Goal: Information Seeking & Learning: Find specific fact

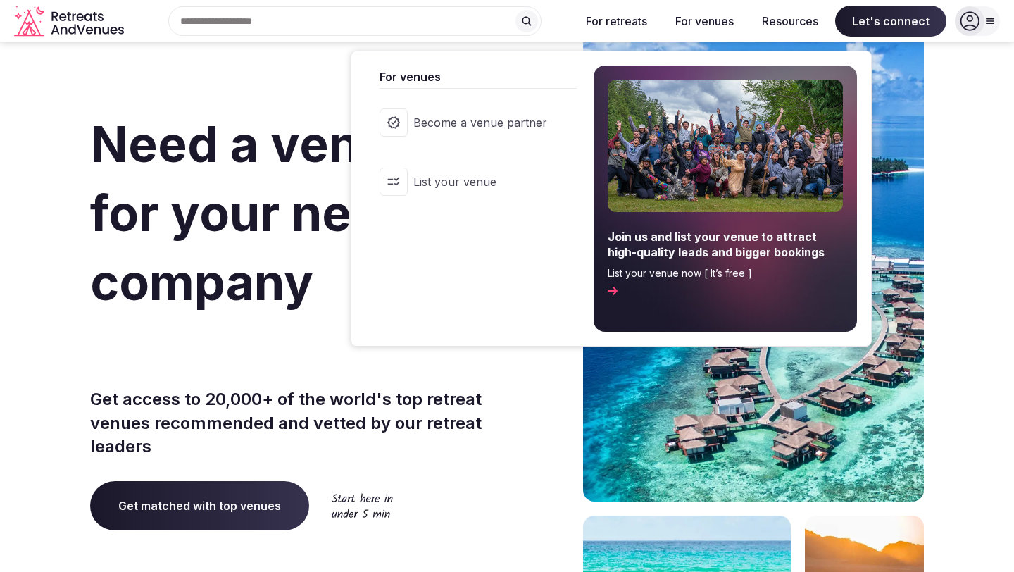
click at [728, 22] on button "For venues" at bounding box center [704, 21] width 81 height 31
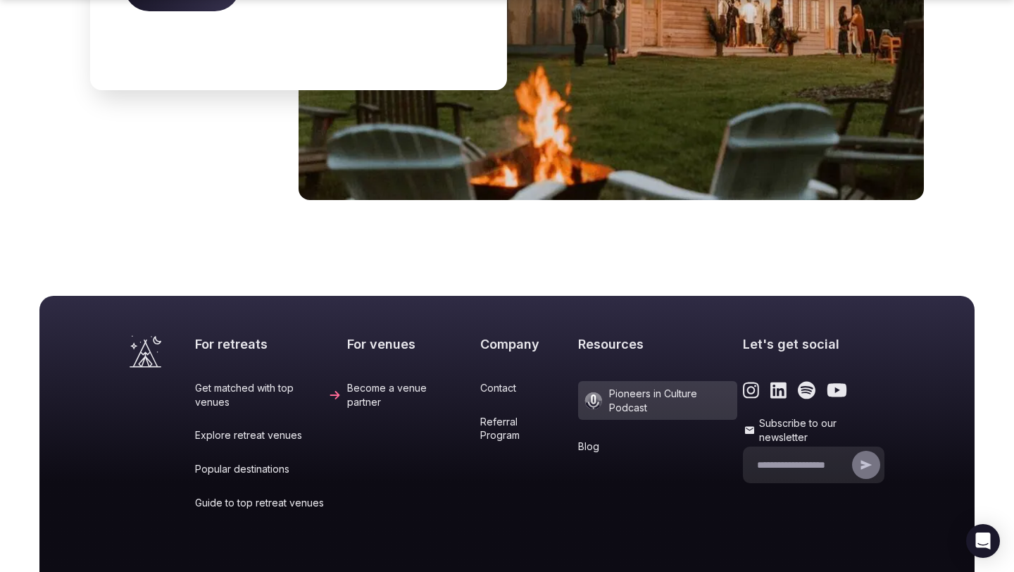
scroll to position [5878, 0]
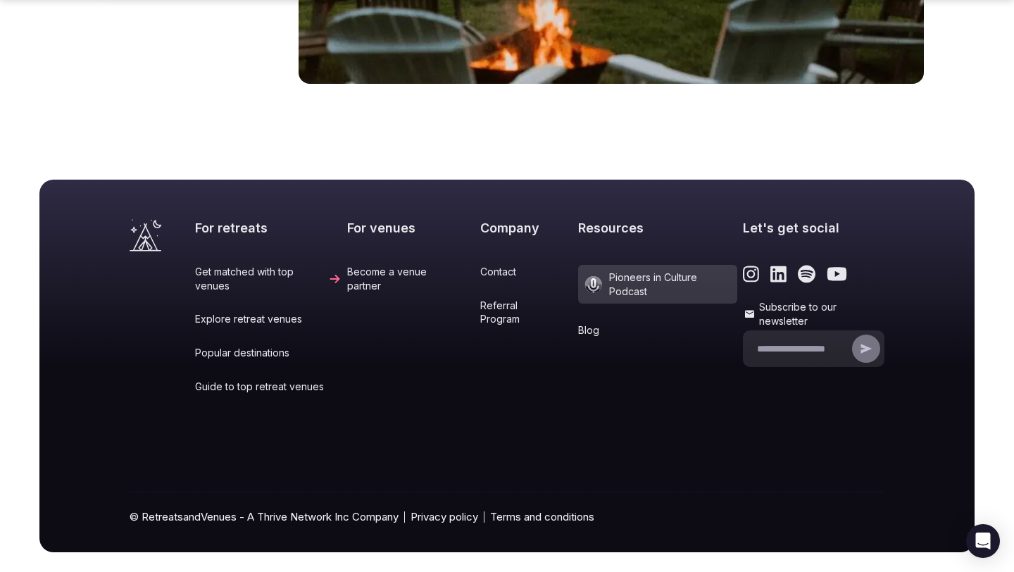
click at [389, 265] on link "Become a venue partner" at bounding box center [410, 278] width 127 height 27
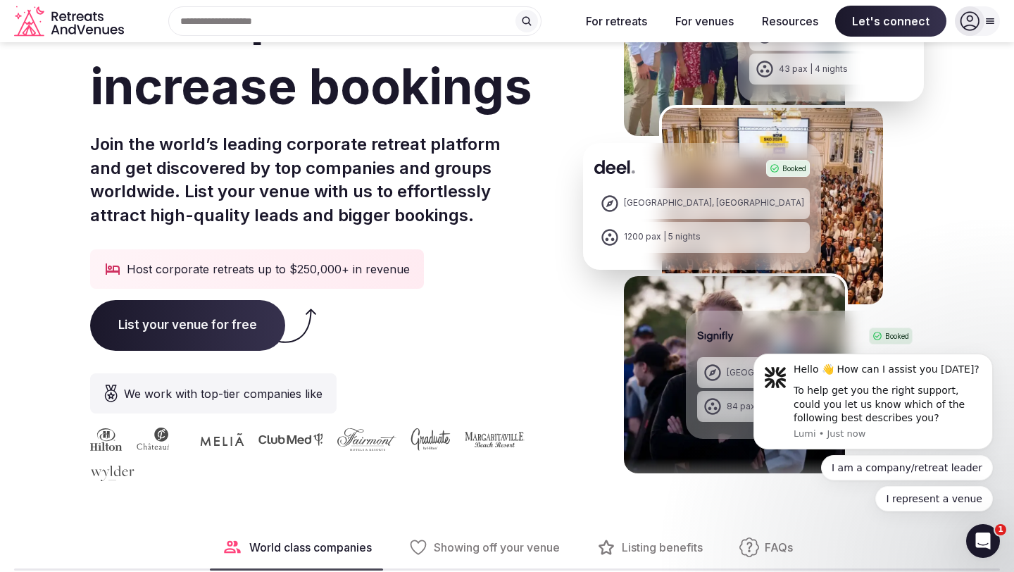
scroll to position [177, 0]
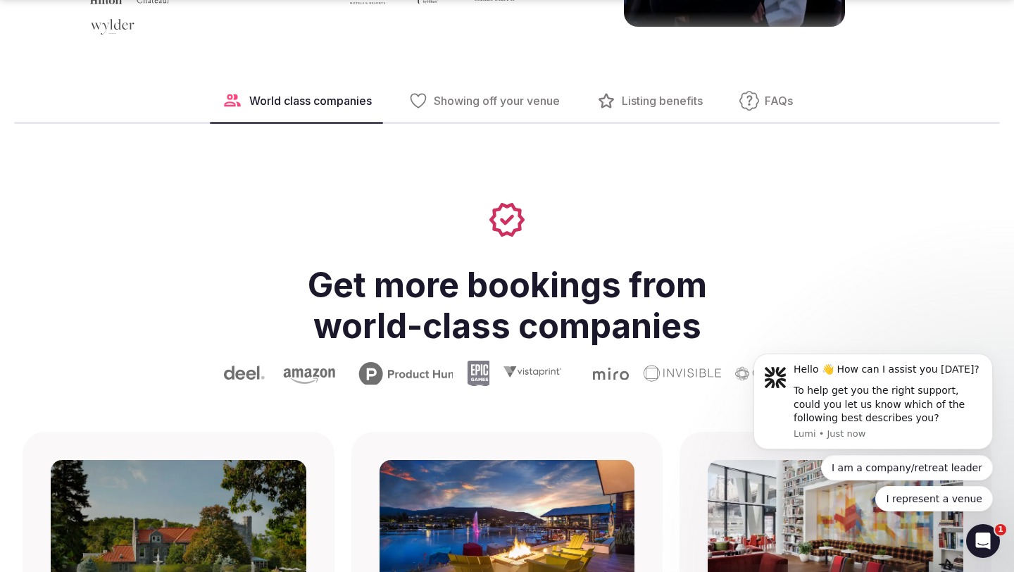
click at [764, 98] on button "FAQs" at bounding box center [766, 101] width 76 height 42
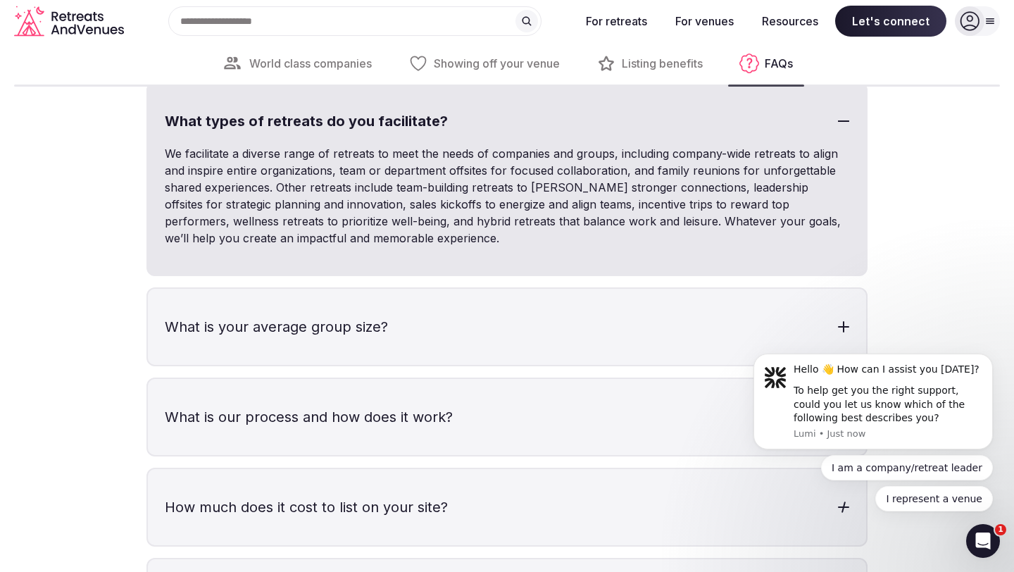
scroll to position [4015, 0]
click at [735, 531] on h3 "How much does it cost to list on your site?" at bounding box center [507, 508] width 718 height 76
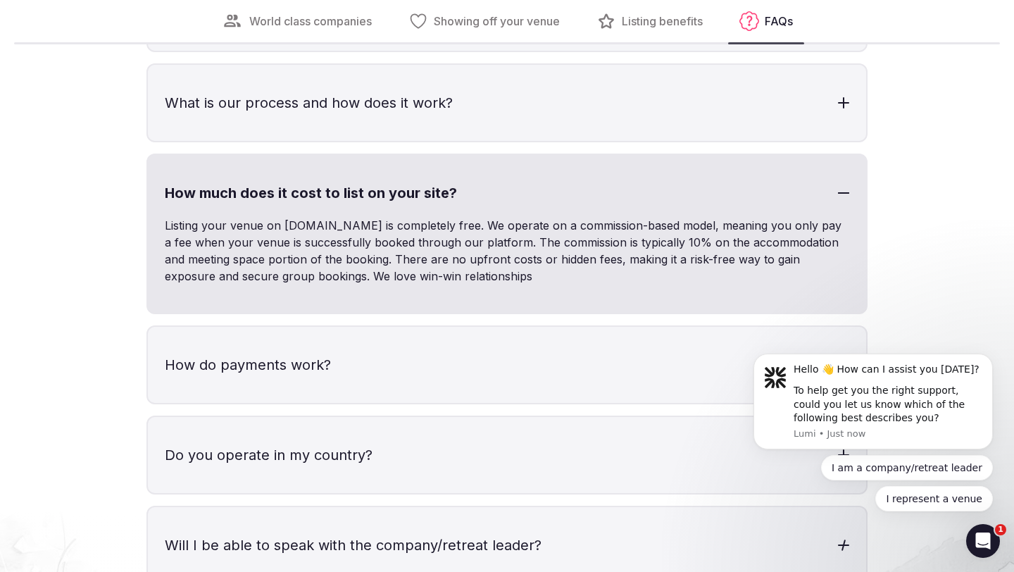
scroll to position [4339, 0]
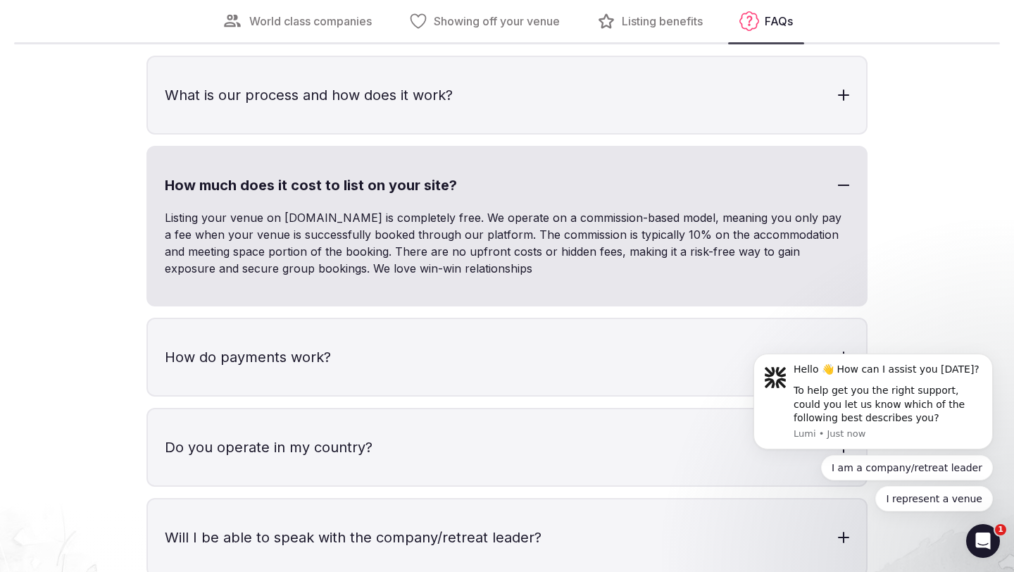
drag, startPoint x: 561, startPoint y: 239, endPoint x: 578, endPoint y: 271, distance: 35.9
click at [578, 271] on p "Listing your venue on [DOMAIN_NAME] is completely free. We operate on a commiss…" at bounding box center [507, 243] width 685 height 68
drag, startPoint x: 166, startPoint y: 223, endPoint x: 566, endPoint y: 306, distance: 408.7
click at [566, 306] on div "How much does it cost to list on your site? Listing your venue on [DOMAIN_NAME]…" at bounding box center [506, 226] width 721 height 161
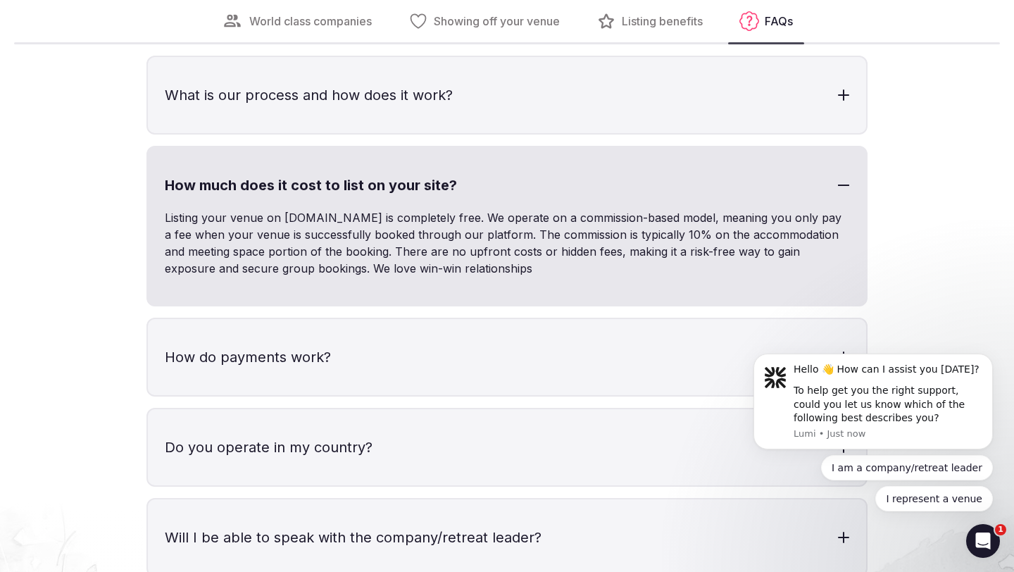
copy div "Listing your venue on [DOMAIN_NAME] is completely free. We operate on a commiss…"
